Goal: Information Seeking & Learning: Learn about a topic

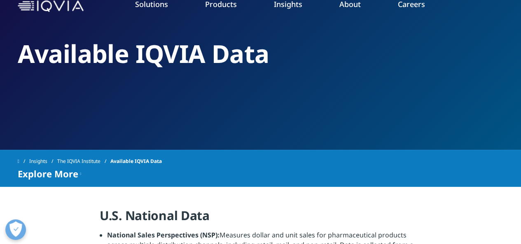
scroll to position [41, 0]
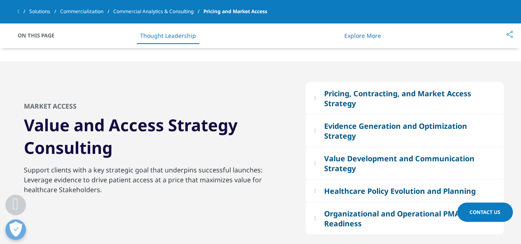
scroll to position [741, 0]
drag, startPoint x: 109, startPoint y: 153, endPoint x: 22, endPoint y: 130, distance: 89.3
click at [22, 130] on div "Market Access Value and Access Strategy Consulting Support clients with a key s…" at bounding box center [155, 158] width 275 height 114
click at [92, 150] on h3 "Value and Access Strategy Consulting" at bounding box center [155, 138] width 263 height 51
drag, startPoint x: 100, startPoint y: 195, endPoint x: 19, endPoint y: 131, distance: 103.8
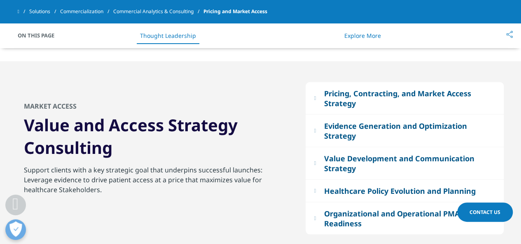
click at [19, 131] on div "Market Access Value and Access Strategy Consulting Support clients with a key s…" at bounding box center [155, 158] width 275 height 114
click at [88, 158] on h3 "Value and Access Strategy Consulting" at bounding box center [155, 138] width 263 height 51
drag, startPoint x: 114, startPoint y: 151, endPoint x: 20, endPoint y: 126, distance: 96.9
click at [20, 126] on div "Market Access Value and Access Strategy Consulting Support clients with a key s…" at bounding box center [155, 158] width 275 height 114
click at [109, 158] on h3 "Value and Access Strategy Consulting" at bounding box center [155, 138] width 263 height 51
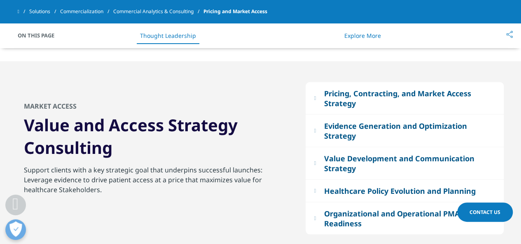
drag, startPoint x: 113, startPoint y: 153, endPoint x: 20, endPoint y: 126, distance: 96.7
click at [20, 126] on div "Market Access Value and Access Strategy Consulting Support clients with a key s…" at bounding box center [155, 158] width 275 height 114
click at [117, 151] on h3 "Value and Access Strategy Consulting" at bounding box center [155, 138] width 263 height 51
drag, startPoint x: 25, startPoint y: 107, endPoint x: 124, endPoint y: 153, distance: 109.2
click at [124, 153] on div "Market Access Value and Access Strategy Consulting Support clients with a key s…" at bounding box center [155, 158] width 275 height 114
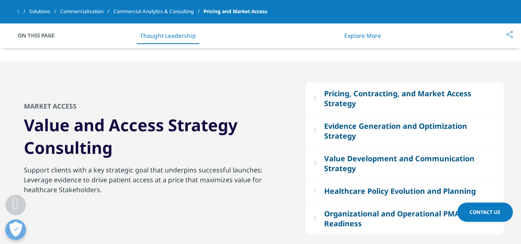
click at [124, 153] on h3 "Value and Access Strategy Consulting" at bounding box center [155, 138] width 263 height 51
drag, startPoint x: 124, startPoint y: 153, endPoint x: 0, endPoint y: 128, distance: 126.9
click at [0, 128] on section "Pricing, Contracting, and Market Access Strategy Outline global strategic prici…" at bounding box center [260, 158] width 521 height 194
click at [48, 139] on h3 "Value and Access Strategy Consulting" at bounding box center [155, 138] width 263 height 51
click at [76, 181] on p "Leverage evidence to drive patient access at a price that maximizes value for h…" at bounding box center [155, 186] width 263 height 25
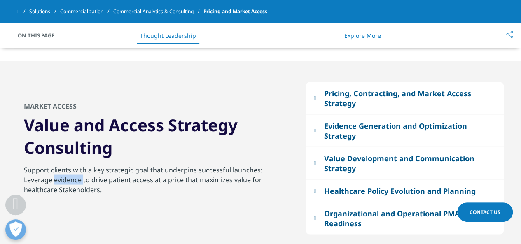
click at [76, 181] on p "Leverage evidence to drive patient access at a price that maximizes value for h…" at bounding box center [155, 186] width 263 height 25
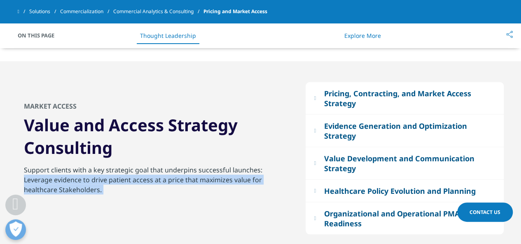
click at [76, 181] on p "Leverage evidence to drive patient access at a price that maximizes value for h…" at bounding box center [155, 186] width 263 height 25
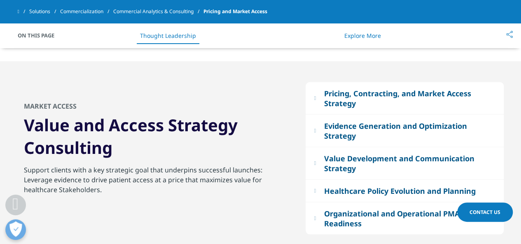
click at [128, 170] on div "Support clients with a key strategic goal that underpins successful launches: L…" at bounding box center [155, 190] width 263 height 51
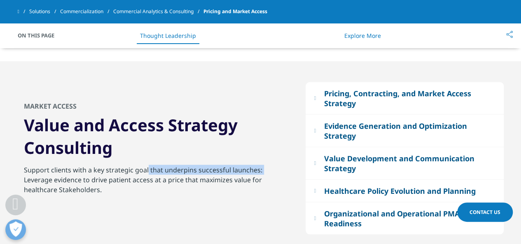
click at [128, 170] on div "Support clients with a key strategic goal that underpins successful launches: L…" at bounding box center [155, 190] width 263 height 51
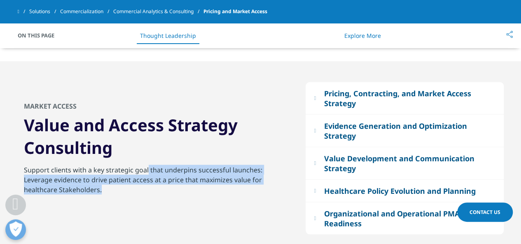
drag, startPoint x: 108, startPoint y: 194, endPoint x: 17, endPoint y: 172, distance: 93.5
click at [18, 172] on div "Market Access Value and Access Strategy Consulting Support clients with a key s…" at bounding box center [155, 158] width 275 height 114
click at [100, 176] on p "Leverage evidence to drive patient access at a price that maximizes value for h…" at bounding box center [155, 186] width 263 height 25
drag, startPoint x: 111, startPoint y: 146, endPoint x: 0, endPoint y: 122, distance: 113.3
click at [0, 122] on section "Pricing, Contracting, and Market Access Strategy Outline global strategic prici…" at bounding box center [260, 158] width 521 height 194
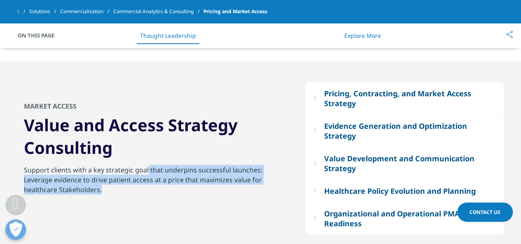
click at [96, 160] on h3 "Value and Access Strategy Consulting" at bounding box center [155, 138] width 263 height 51
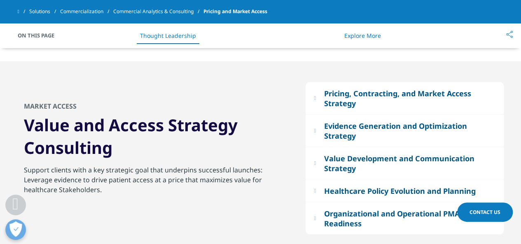
drag, startPoint x: 112, startPoint y: 151, endPoint x: 17, endPoint y: 121, distance: 99.2
click at [18, 121] on div "Market Access Value and Access Strategy Consulting Support clients with a key s…" at bounding box center [155, 158] width 275 height 114
click at [67, 189] on p "Leverage evidence to drive patient access at a price that maximizes value for h…" at bounding box center [155, 186] width 263 height 25
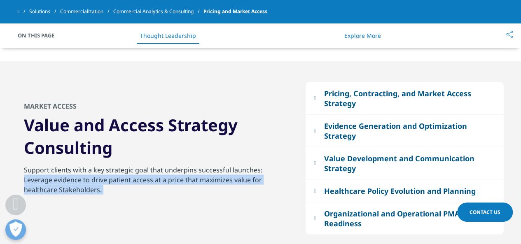
click at [67, 189] on p "Leverage evidence to drive patient access at a price that maximizes value for h…" at bounding box center [155, 186] width 263 height 25
click at [137, 184] on p "Leverage evidence to drive patient access at a price that maximizes value for h…" at bounding box center [155, 186] width 263 height 25
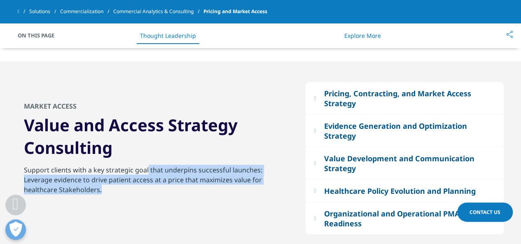
drag, startPoint x: 103, startPoint y: 191, endPoint x: 12, endPoint y: 167, distance: 93.4
click at [12, 167] on section "Pricing, Contracting, and Market Access Strategy Outline global strategic prici…" at bounding box center [260, 158] width 521 height 194
drag, startPoint x: 146, startPoint y: 150, endPoint x: 12, endPoint y: 126, distance: 136.7
click at [12, 126] on section "Pricing, Contracting, and Market Access Strategy Outline global strategic prici…" at bounding box center [260, 158] width 521 height 194
click at [119, 149] on h3 "Value and Access Strategy Consulting" at bounding box center [155, 138] width 263 height 51
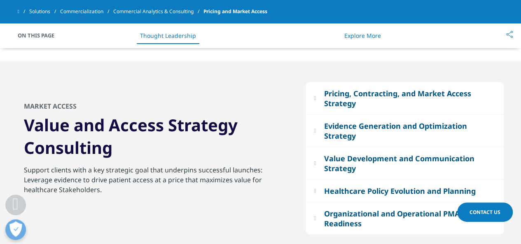
drag, startPoint x: 67, startPoint y: 172, endPoint x: 21, endPoint y: 114, distance: 74.3
click at [21, 114] on div "Market Access Value and Access Strategy Consulting Support clients with a key s…" at bounding box center [155, 158] width 275 height 114
click at [112, 140] on h3 "Value and Access Strategy Consulting" at bounding box center [155, 138] width 263 height 51
click at [235, 149] on h3 "Value and Access Strategy Consulting" at bounding box center [155, 138] width 263 height 51
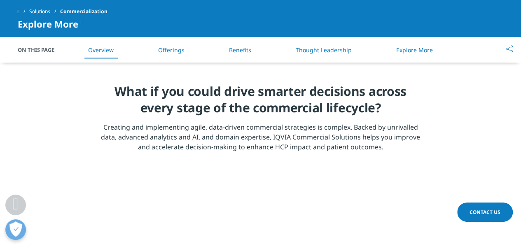
scroll to position [288, 0]
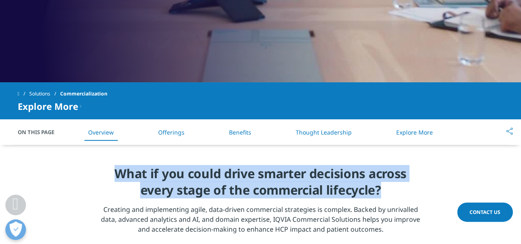
drag, startPoint x: 119, startPoint y: 175, endPoint x: 391, endPoint y: 194, distance: 271.8
click at [391, 194] on h4 "What if you could drive smarter decisions across every stage of the commercial …" at bounding box center [260, 184] width 321 height 39
click at [380, 196] on h4 "What if you could drive smarter decisions across every stage of the commercial …" at bounding box center [260, 184] width 321 height 39
drag, startPoint x: 336, startPoint y: 189, endPoint x: 77, endPoint y: 178, distance: 258.7
click at [77, 178] on section "What if you could drive smarter decisions across every stage of the commercial …" at bounding box center [260, 202] width 521 height 115
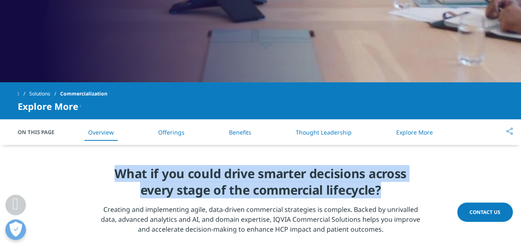
click at [126, 181] on h4 "What if you could drive smarter decisions across every stage of the commercial …" at bounding box center [260, 184] width 321 height 39
click at [117, 174] on h4 "What if you could drive smarter decisions across every stage of the commercial …" at bounding box center [260, 184] width 321 height 39
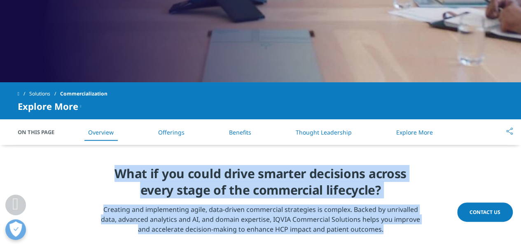
drag, startPoint x: 117, startPoint y: 174, endPoint x: 386, endPoint y: 231, distance: 275.0
click at [386, 231] on div "What if you could drive smarter decisions across every stage of the commercial …" at bounding box center [260, 202] width 321 height 74
click at [386, 230] on p "Creating and implementing agile, data-driven commercial strategies is complex. …" at bounding box center [260, 222] width 321 height 35
drag, startPoint x: 386, startPoint y: 230, endPoint x: 120, endPoint y: 174, distance: 271.3
click at [120, 174] on div "What if you could drive smarter decisions across every stage of the commercial …" at bounding box center [260, 202] width 321 height 74
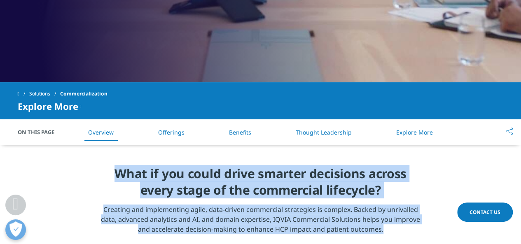
click at [137, 175] on h4 "What if you could drive smarter decisions across every stage of the commercial …" at bounding box center [260, 184] width 321 height 39
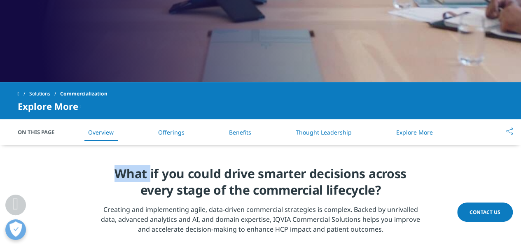
click at [137, 175] on h4 "What if you could drive smarter decisions across every stage of the commercial …" at bounding box center [260, 184] width 321 height 39
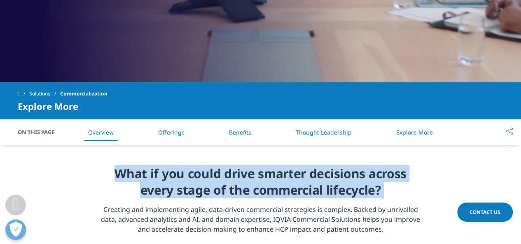
click at [137, 175] on h4 "What if you could drive smarter decisions across every stage of the commercial …" at bounding box center [260, 184] width 321 height 39
click at [193, 203] on h4 "What if you could drive smarter decisions across every stage of the commercial …" at bounding box center [260, 184] width 321 height 39
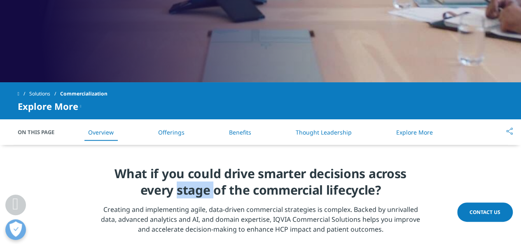
click at [193, 203] on h4 "What if you could drive smarter decisions across every stage of the commercial …" at bounding box center [260, 184] width 321 height 39
click at [191, 213] on p "Creating and implementing agile, data-driven commercial strategies is complex. …" at bounding box center [260, 222] width 321 height 35
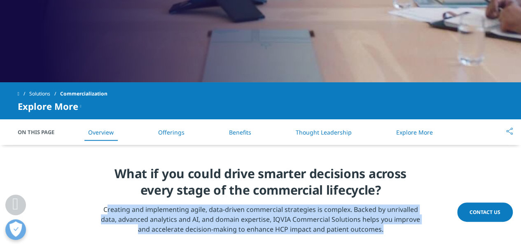
click at [191, 213] on p "Creating and implementing agile, data-driven commercial strategies is complex. …" at bounding box center [260, 222] width 321 height 35
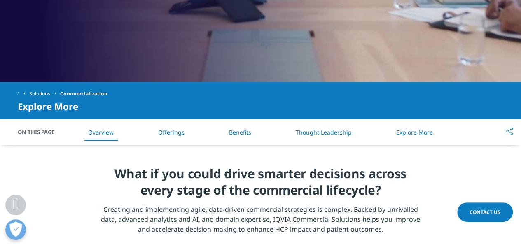
click at [215, 186] on h4 "What if you could drive smarter decisions across every stage of the commercial …" at bounding box center [260, 184] width 321 height 39
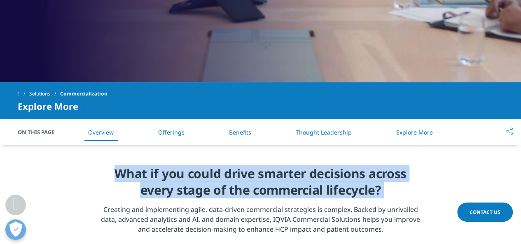
click at [215, 186] on h4 "What if you could drive smarter decisions across every stage of the commercial …" at bounding box center [260, 184] width 321 height 39
click at [298, 186] on h4 "What if you could drive smarter decisions across every stage of the commercial …" at bounding box center [260, 184] width 321 height 39
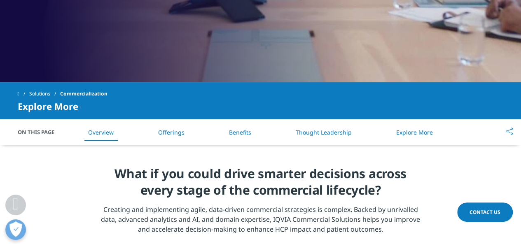
click at [312, 185] on h4 "What if you could drive smarter decisions across every stage of the commercial …" at bounding box center [260, 184] width 321 height 39
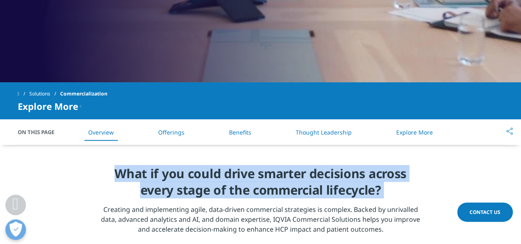
click at [312, 185] on h4 "What if you could drive smarter decisions across every stage of the commercial …" at bounding box center [260, 184] width 321 height 39
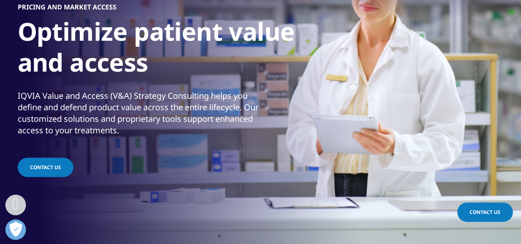
scroll to position [288, 0]
